Goal: Information Seeking & Learning: Learn about a topic

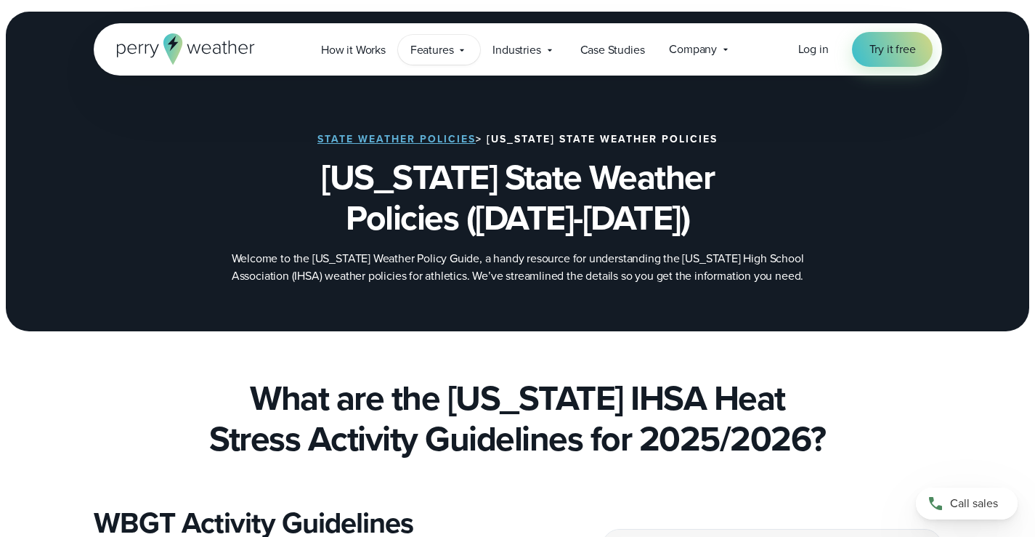
click at [450, 57] on span "Features" at bounding box center [432, 49] width 44 height 17
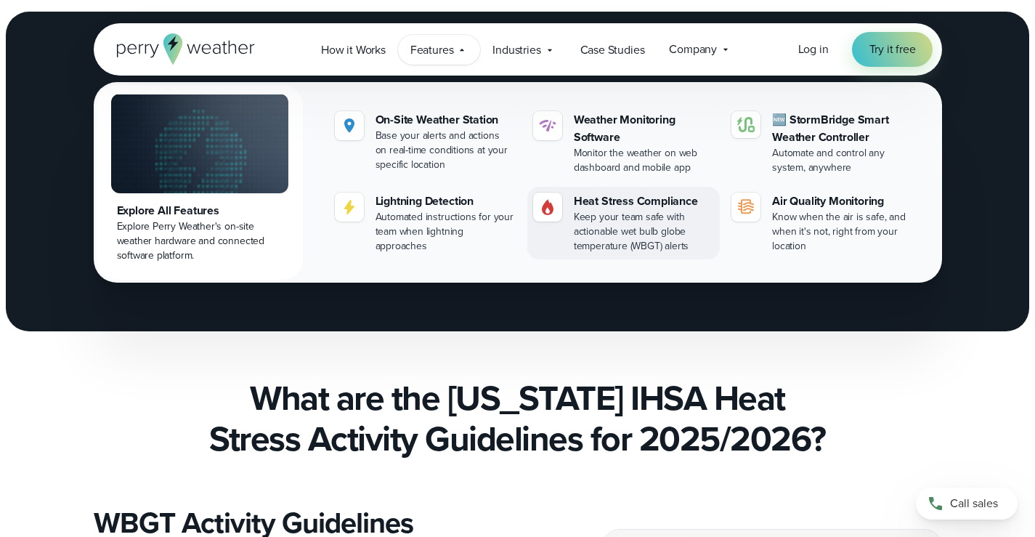
click at [588, 198] on div "Heat Stress Compliance" at bounding box center [644, 200] width 140 height 17
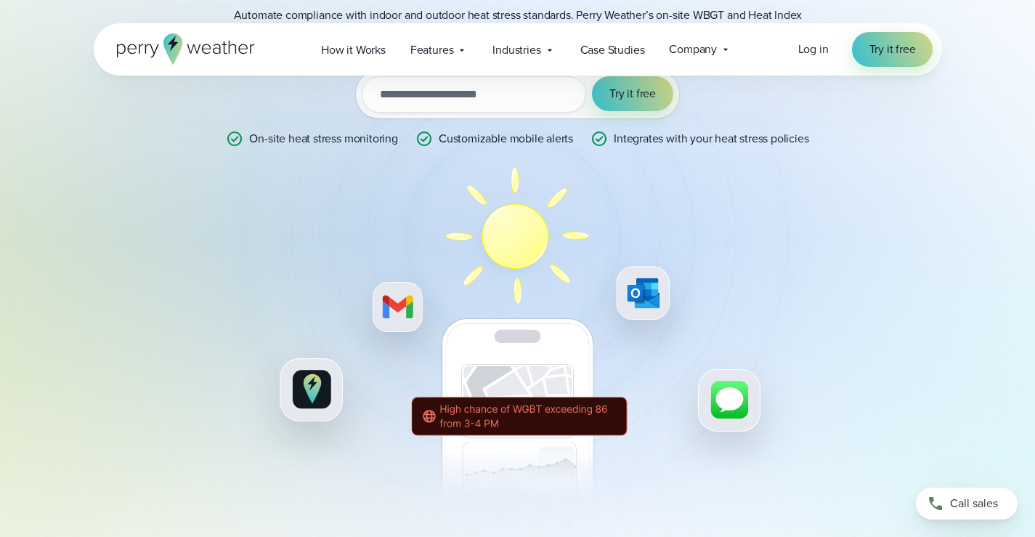
scroll to position [73, 0]
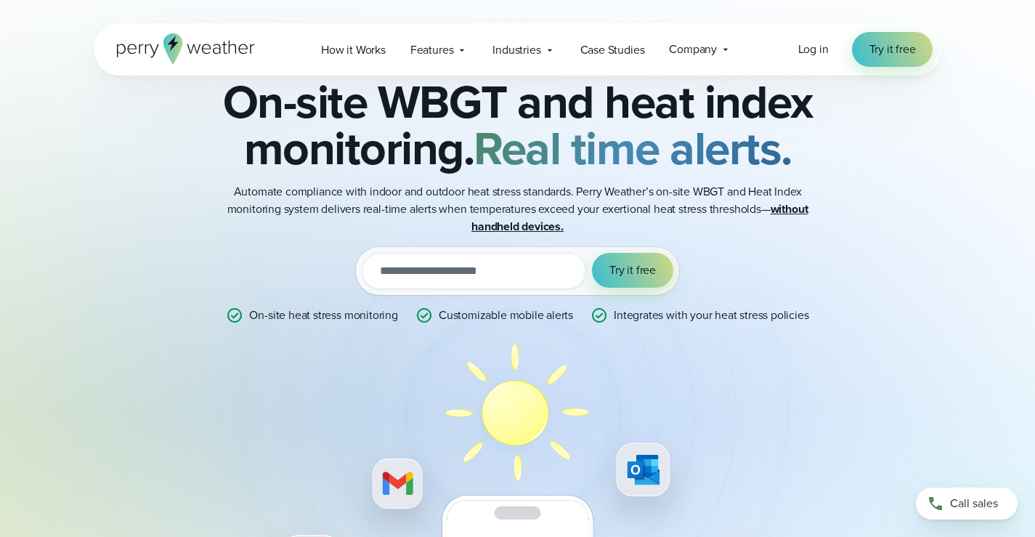
click at [482, 264] on input "email" at bounding box center [474, 271] width 224 height 36
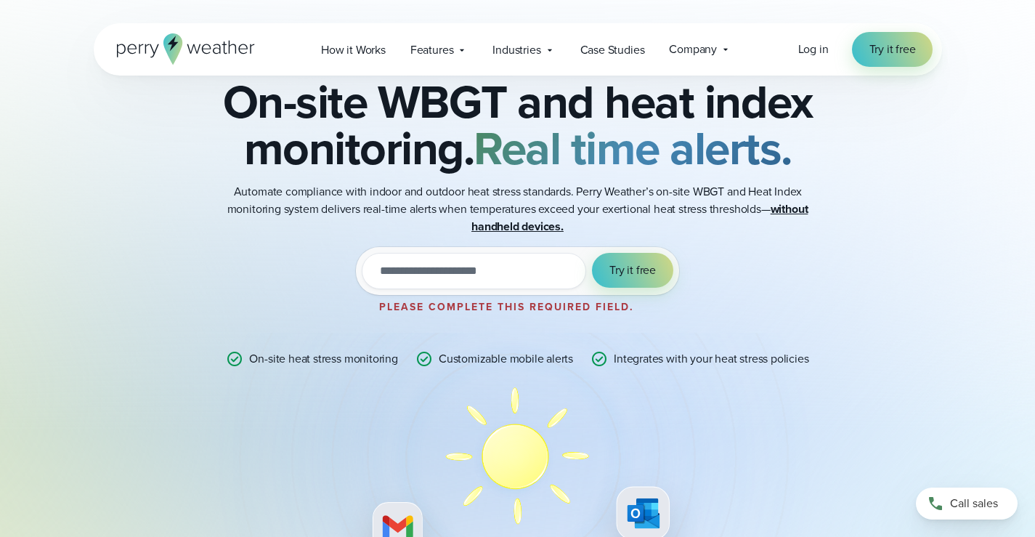
click at [830, 224] on div "Heat Stress Monitoring and Alert System On-site WBGT and heat index monitoring.…" at bounding box center [517, 385] width 703 height 672
